Goal: Task Accomplishment & Management: Manage account settings

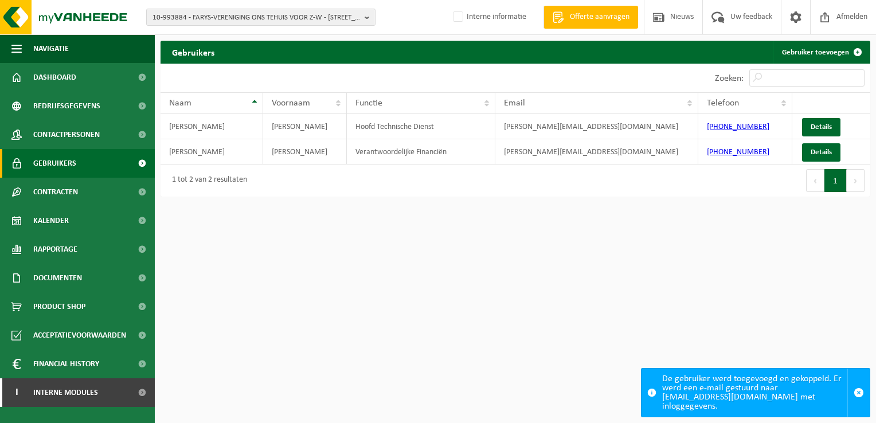
click at [62, 163] on span "Gebruikers" at bounding box center [54, 163] width 43 height 29
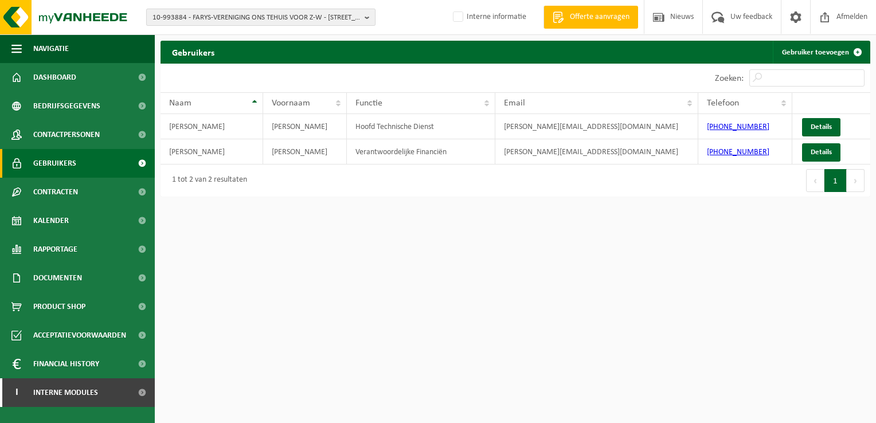
click at [182, 16] on span "10-993884 - FARYS-VERENIGING ONS TEHUIS VOOR Z-W - [STREET_ADDRESS]" at bounding box center [257, 17] width 208 height 17
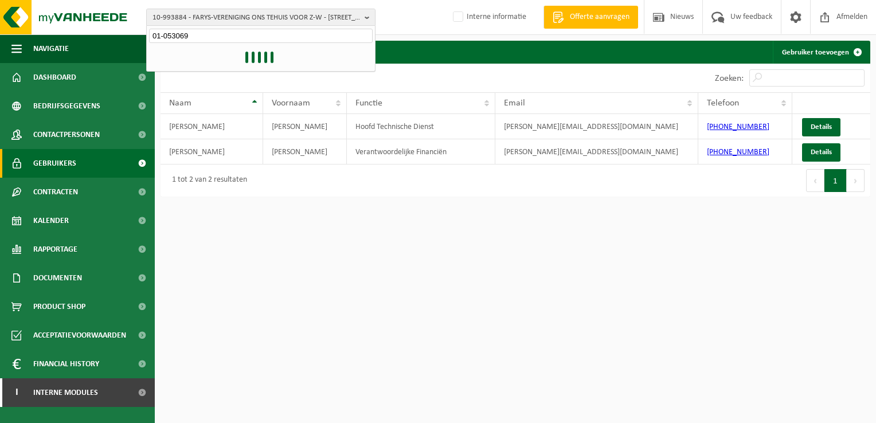
type input "01-053069"
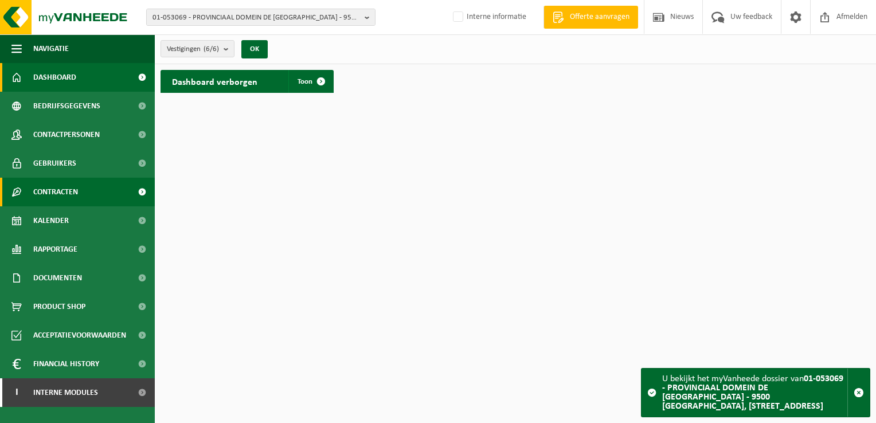
click at [73, 192] on span "Contracten" at bounding box center [55, 192] width 45 height 29
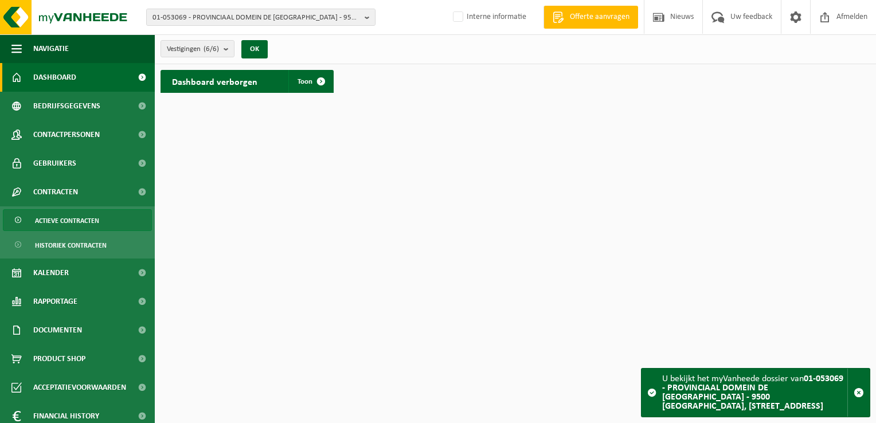
click at [84, 219] on span "Actieve contracten" at bounding box center [67, 221] width 64 height 22
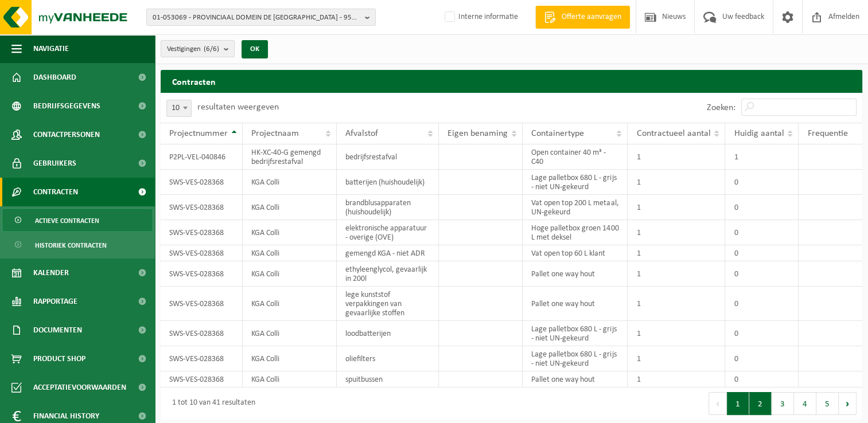
click at [758, 404] on button "2" at bounding box center [760, 403] width 22 height 23
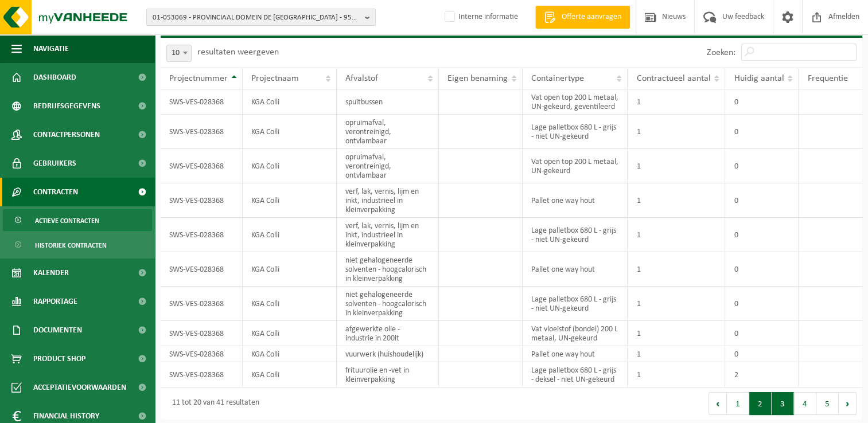
click at [784, 408] on button "3" at bounding box center [782, 403] width 22 height 23
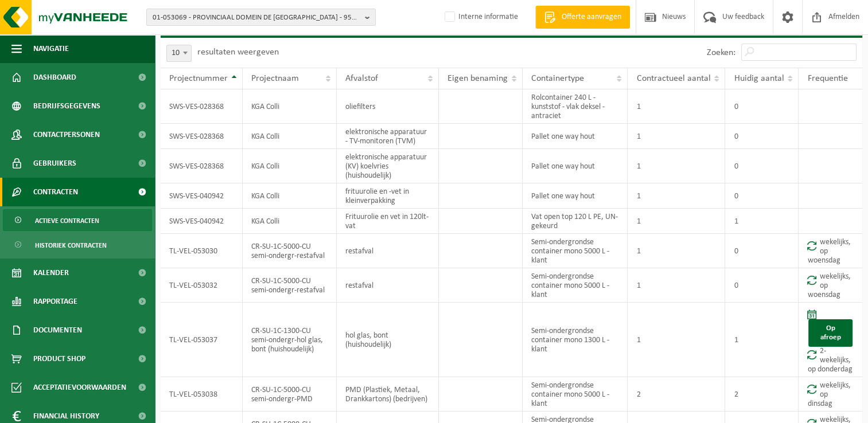
scroll to position [114, 0]
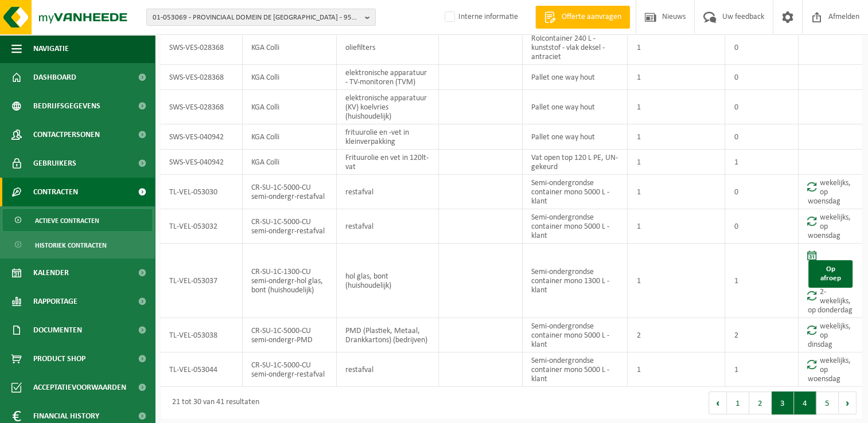
click at [800, 406] on button "4" at bounding box center [805, 403] width 22 height 23
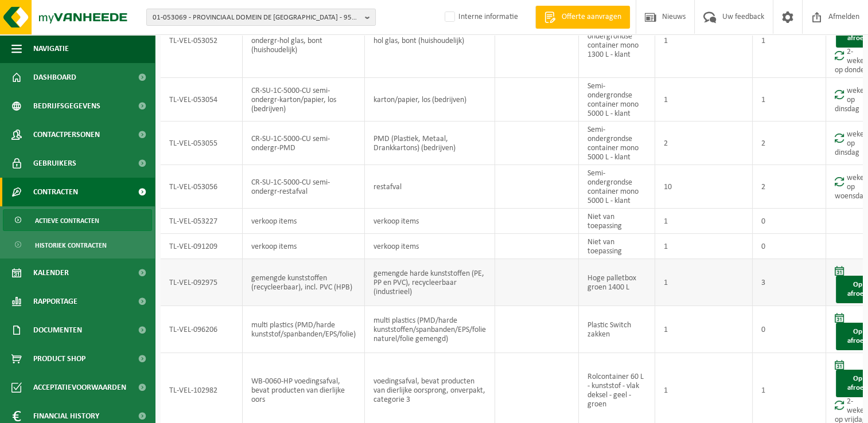
scroll to position [234, 0]
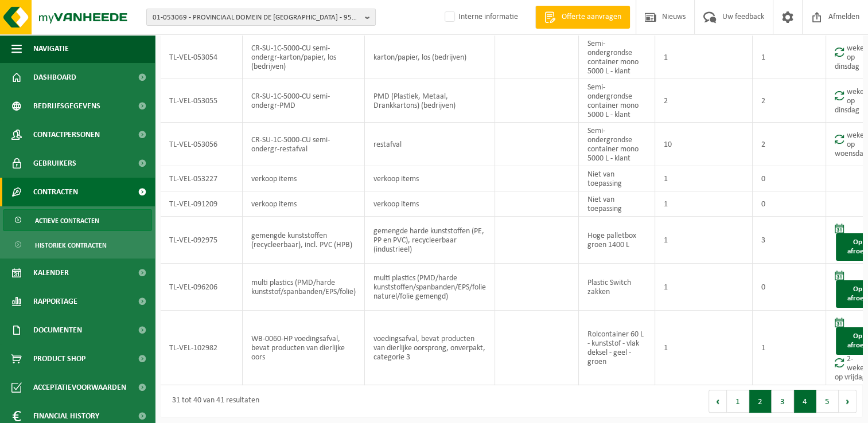
click at [767, 405] on button "2" at bounding box center [760, 401] width 22 height 23
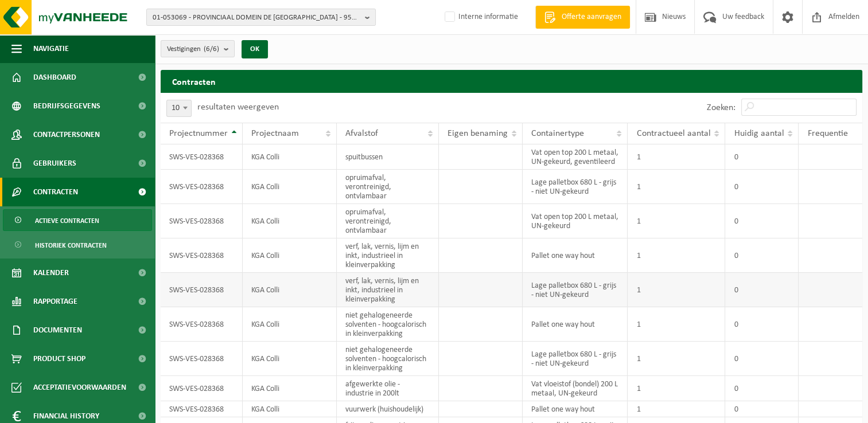
scroll to position [55, 0]
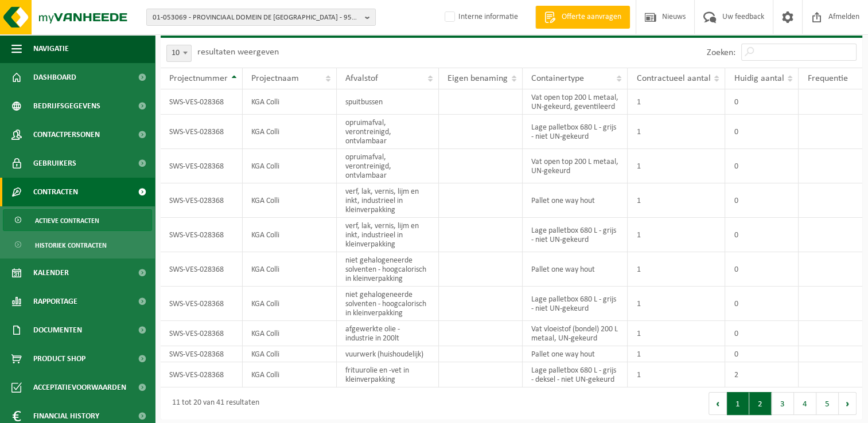
click at [734, 403] on button "1" at bounding box center [738, 403] width 22 height 23
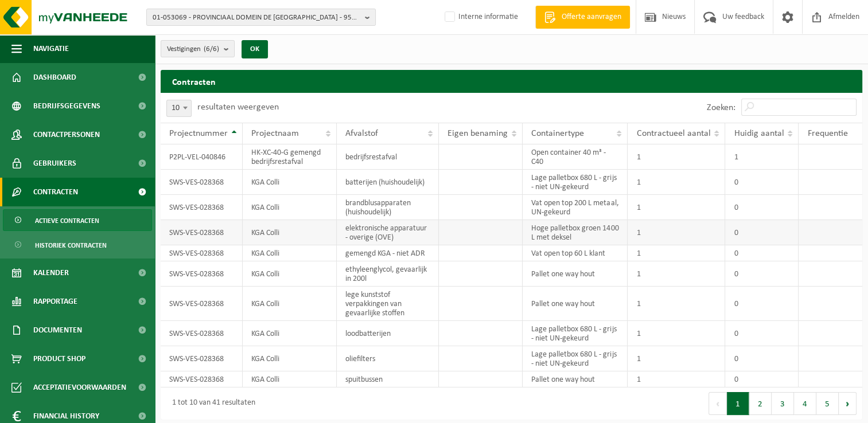
scroll to position [0, 0]
click at [429, 232] on td "elektronische apparatuur - overige (OVE)" at bounding box center [388, 232] width 102 height 25
click at [396, 251] on td "gemengd KGA - niet ADR" at bounding box center [388, 253] width 102 height 16
click at [823, 407] on button "5" at bounding box center [827, 403] width 22 height 23
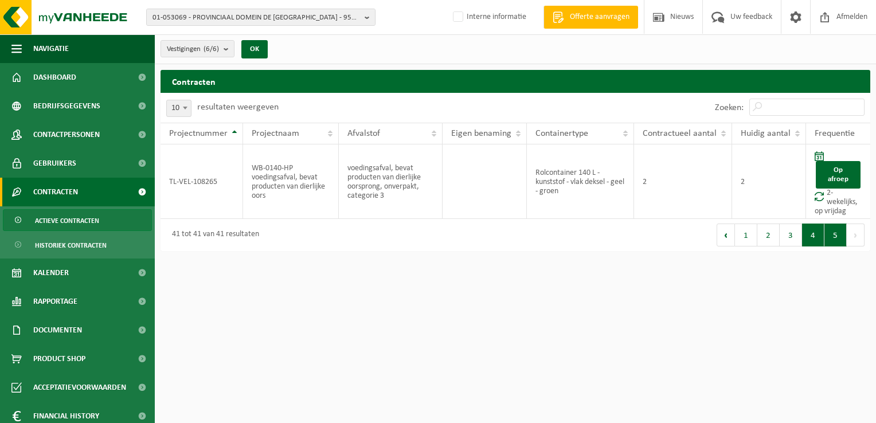
click at [814, 240] on button "4" at bounding box center [813, 235] width 22 height 23
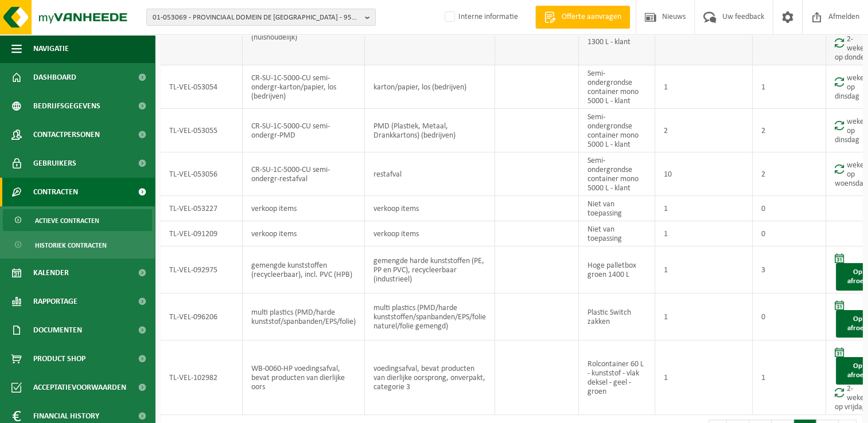
scroll to position [234, 0]
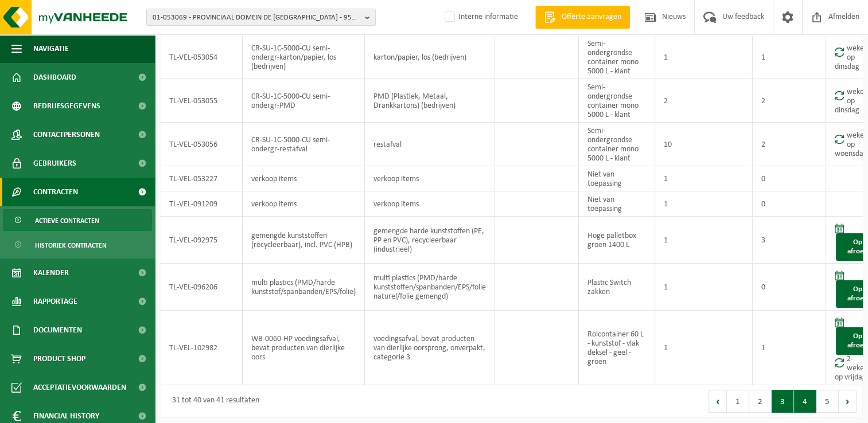
click at [784, 401] on button "3" at bounding box center [782, 401] width 22 height 23
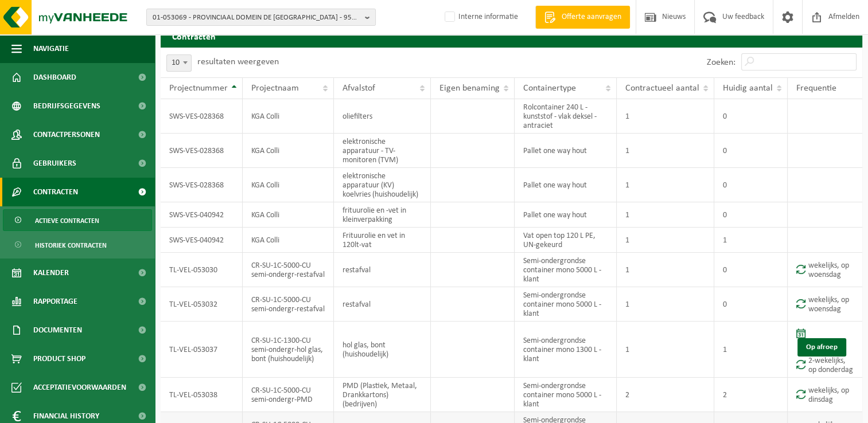
scroll to position [105, 0]
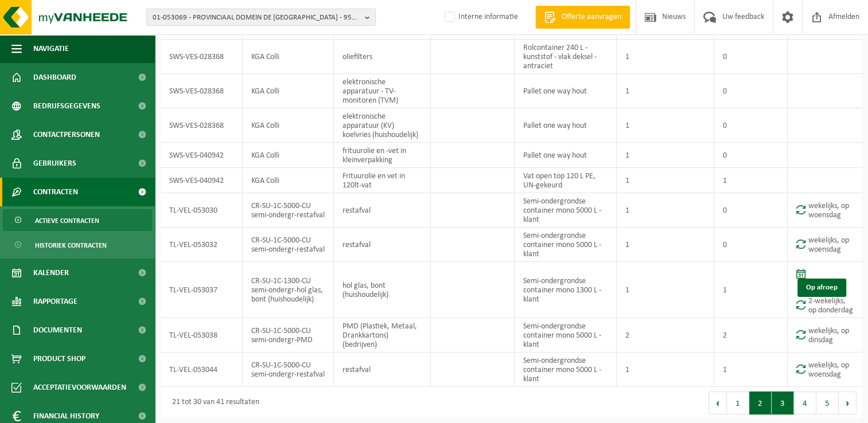
click at [752, 400] on button "2" at bounding box center [760, 403] width 22 height 23
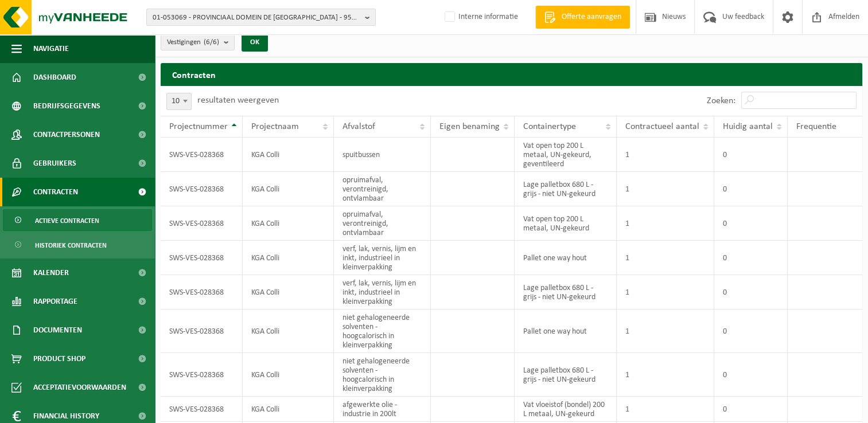
scroll to position [0, 0]
